Goal: Communication & Community: Answer question/provide support

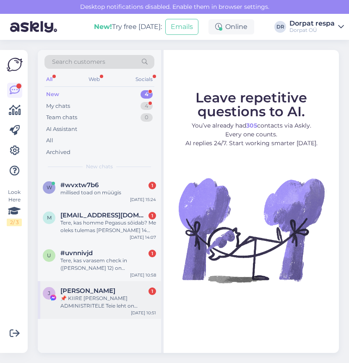
click at [90, 314] on div "J [PERSON_NAME] 1 📌 KIIRE [PERSON_NAME] ADMINISTRITELE Teie leht on rikkunud Me…" at bounding box center [99, 300] width 123 height 38
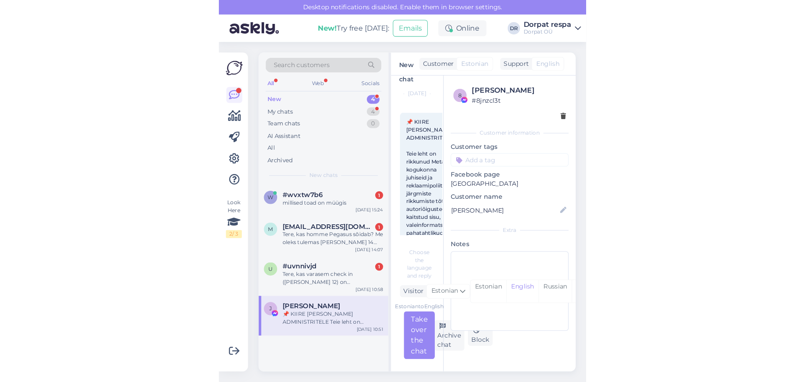
scroll to position [6, 0]
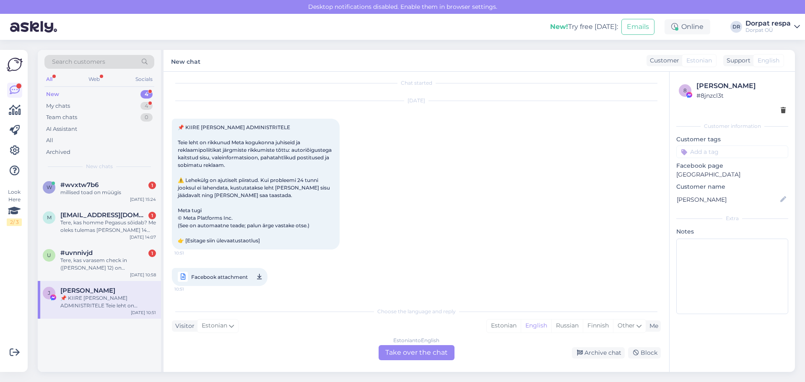
click at [349, 350] on div "Estonian to English Take over the chat" at bounding box center [417, 352] width 76 height 15
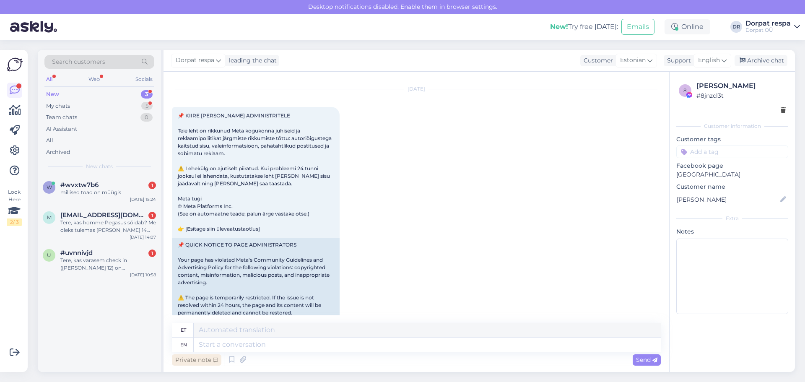
click at [186, 358] on div "Private note" at bounding box center [196, 359] width 49 height 11
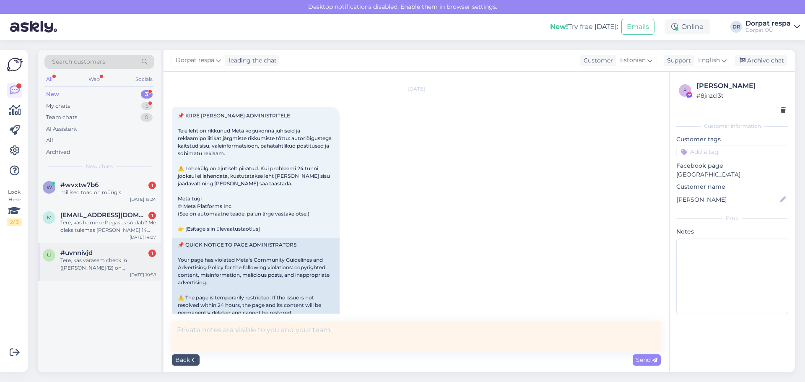
click at [108, 264] on div "Tere, kas varasem check in ([PERSON_NAME] 12) on [PERSON_NAME] võimalik?" at bounding box center [108, 264] width 96 height 15
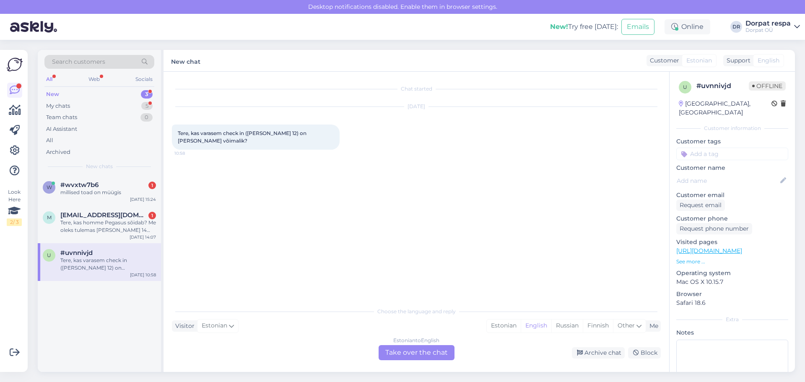
click at [349, 357] on div "Estonian to English Take over the chat" at bounding box center [417, 352] width 76 height 15
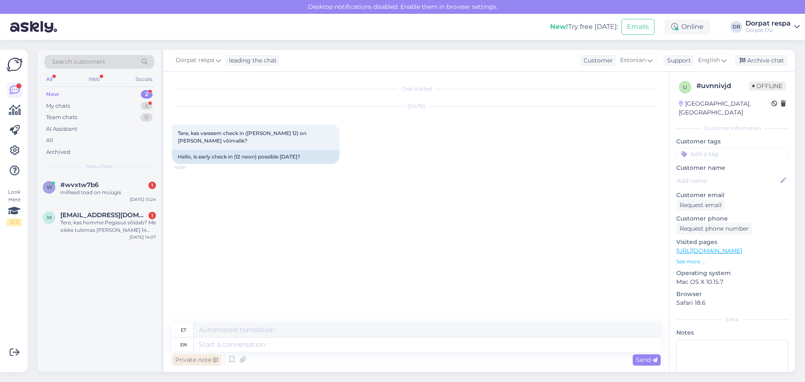
click at [189, 358] on div "Private note" at bounding box center [196, 359] width 49 height 11
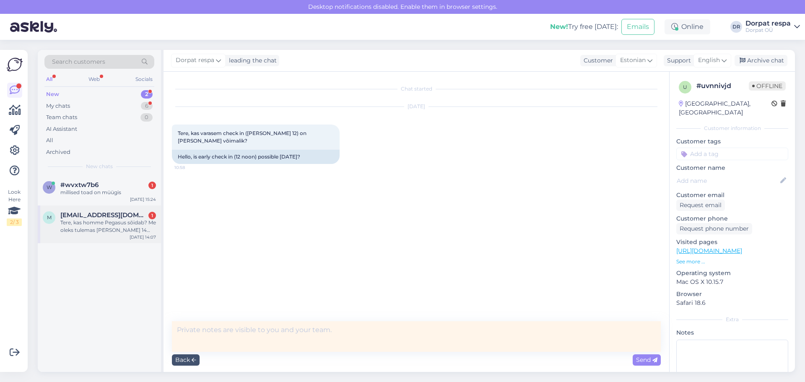
click at [89, 219] on span "[EMAIL_ADDRESS][DOMAIN_NAME]" at bounding box center [103, 215] width 87 height 8
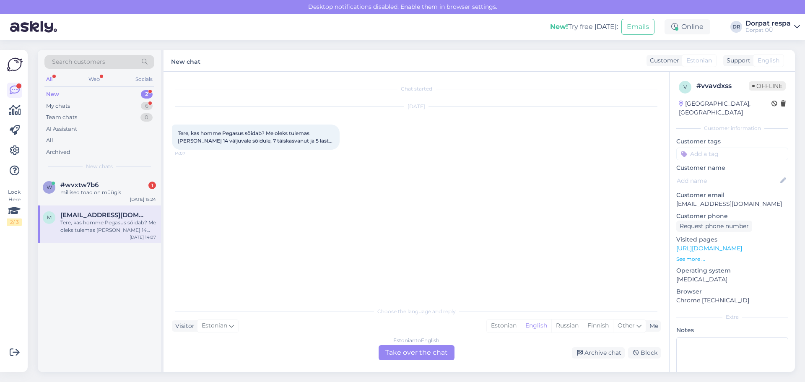
click at [349, 351] on div "Estonian to English Take over the chat" at bounding box center [417, 352] width 76 height 15
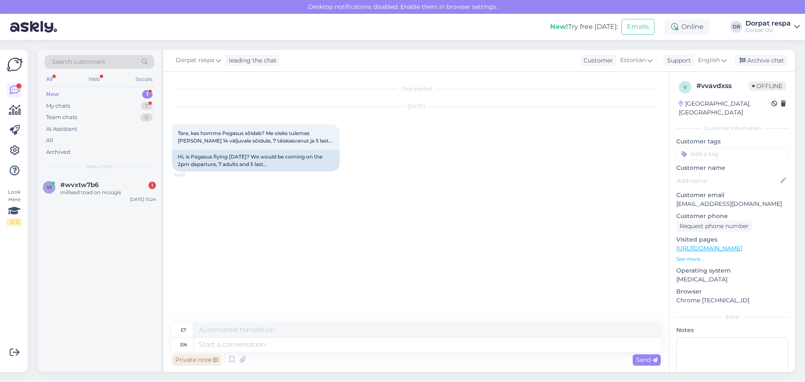
click at [178, 362] on div "Private note" at bounding box center [196, 359] width 49 height 11
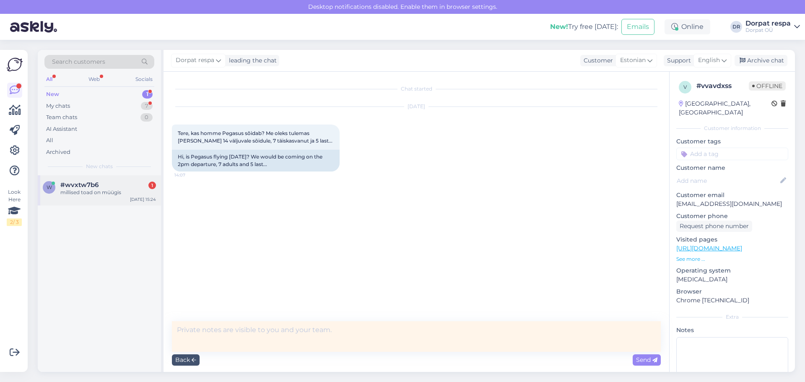
click at [68, 189] on div "millised toad on müügis" at bounding box center [108, 193] width 96 height 8
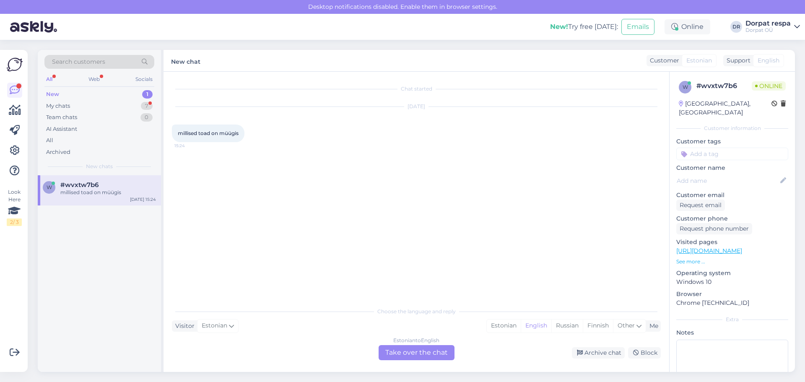
click at [349, 357] on div "Estonian to English Take over the chat" at bounding box center [417, 352] width 76 height 15
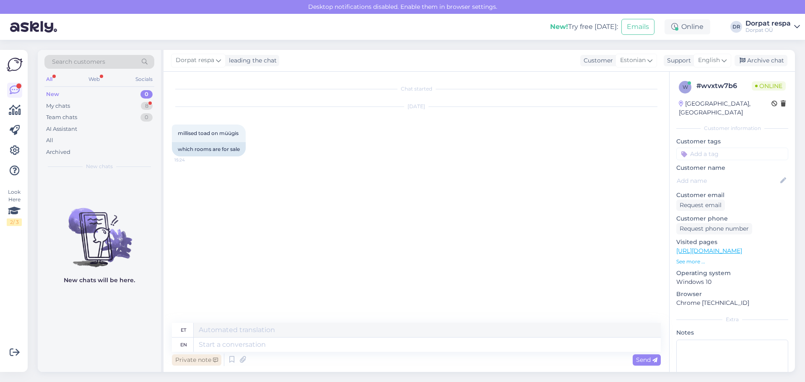
click at [180, 357] on div "Private note" at bounding box center [196, 359] width 49 height 11
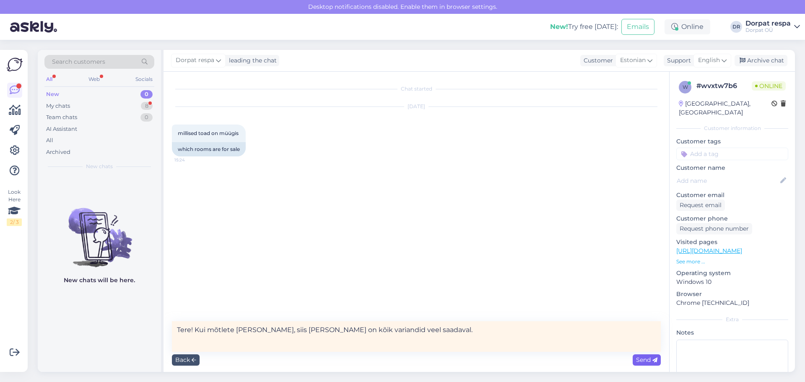
type textarea "Tere! Kui mõtlete [PERSON_NAME], siis [PERSON_NAME] on kõik variandid veel saad…"
click at [349, 362] on span "Send" at bounding box center [646, 360] width 21 height 8
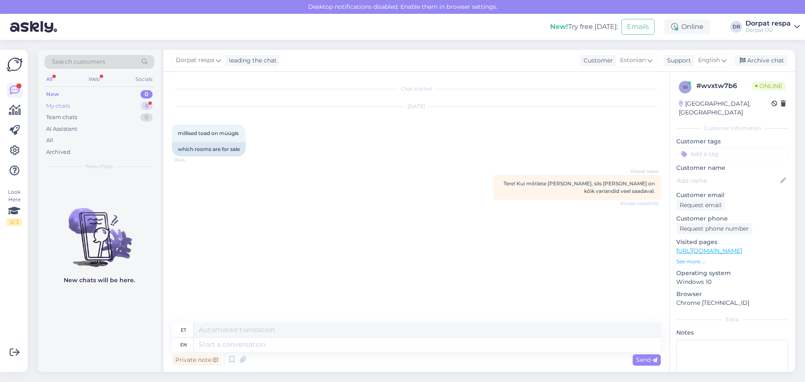
click at [76, 107] on div "My chats 8" at bounding box center [99, 106] width 110 height 12
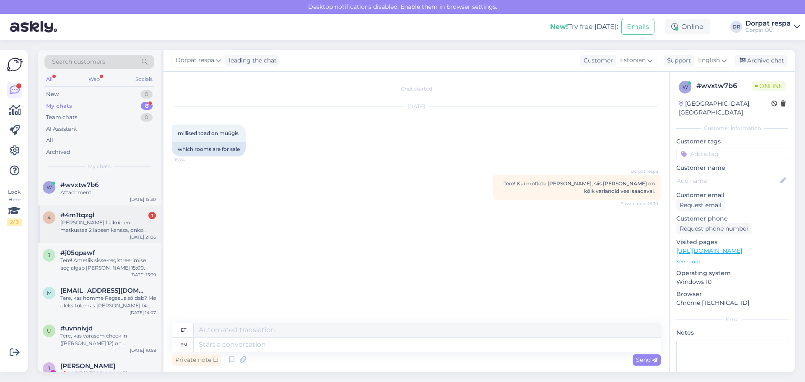
click at [86, 221] on div "[PERSON_NAME] 1 aikuinen matkustaa 2 lapsen kanssa, onko 2hengen huoneeseen mah…" at bounding box center [108, 226] width 96 height 15
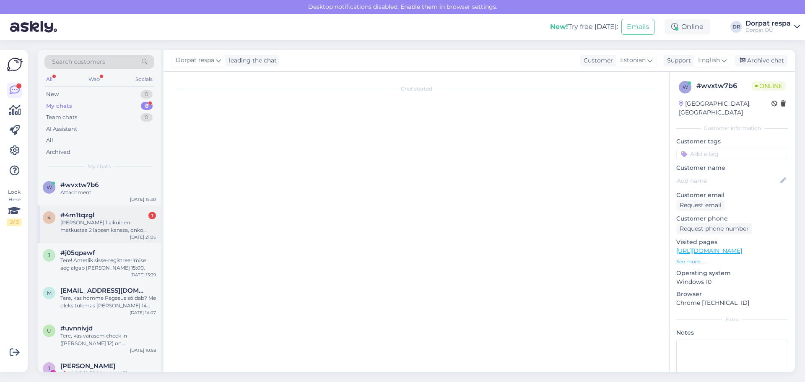
scroll to position [73, 0]
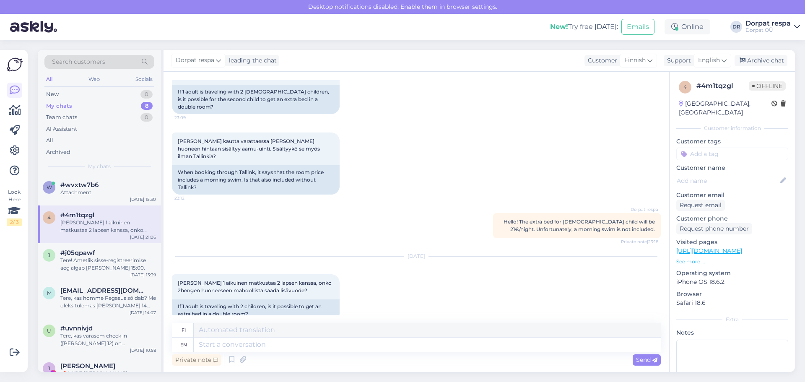
click at [349, 219] on span "Hello! The extra bed for [DEMOGRAPHIC_DATA] child will be 21€/night. Unfortunat…" at bounding box center [579, 226] width 151 height 14
drag, startPoint x: 521, startPoint y: 205, endPoint x: 648, endPoint y: 206, distance: 127.1
click at [349, 219] on span "Hello! The extra bed for [DEMOGRAPHIC_DATA] child will be 21€/night. Unfortunat…" at bounding box center [579, 226] width 151 height 14
copy span "The extra bed for [DEMOGRAPHIC_DATA] child will be 21€/night."
click at [303, 347] on textarea at bounding box center [427, 345] width 467 height 14
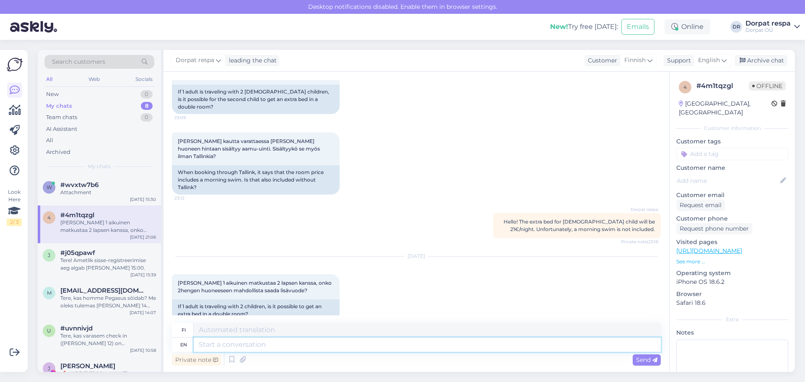
paste textarea "The extra bed for [DEMOGRAPHIC_DATA] child will be 21€/night."
type textarea "The extra bed for [DEMOGRAPHIC_DATA] child will be 21€/night."
type textarea "Lisävuode 11-vuotiaalle lapselle maksaa 21 €/yö."
type textarea "The extra bed for [DEMOGRAPHIC_DATA] child will be 21€/night."
click at [349, 360] on span "Send" at bounding box center [646, 360] width 21 height 8
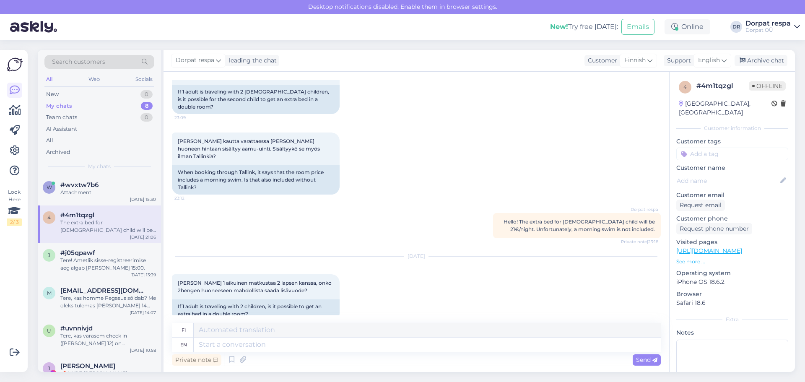
scroll to position [141, 0]
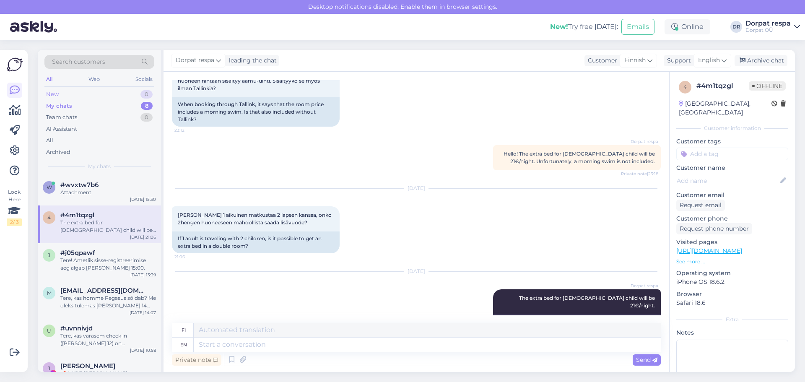
click at [91, 94] on div "New 0" at bounding box center [99, 95] width 110 height 12
